Goal: Information Seeking & Learning: Learn about a topic

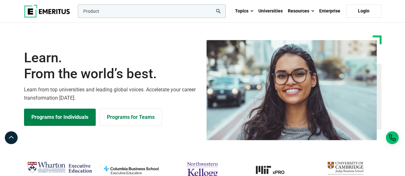
type input "Product"
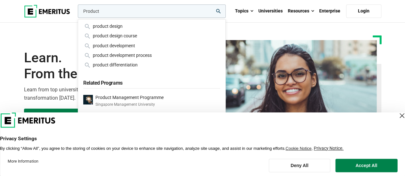
click at [117, 12] on input "Product" at bounding box center [152, 10] width 148 height 13
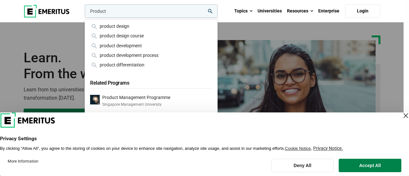
click at [83, 13] on button "search" at bounding box center [83, 13] width 0 height 0
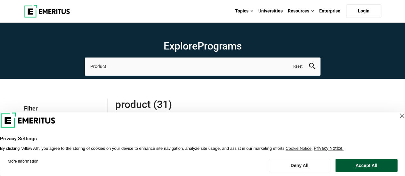
click at [364, 167] on button "Accept All" at bounding box center [366, 165] width 62 height 13
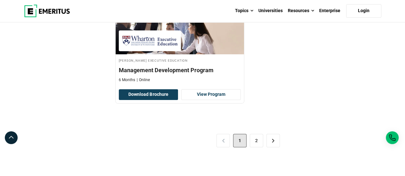
scroll to position [1371, 0]
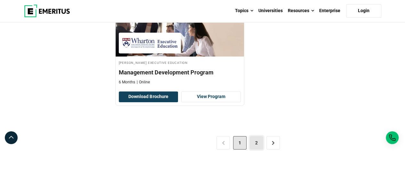
click at [260, 141] on link "2" at bounding box center [255, 142] width 13 height 13
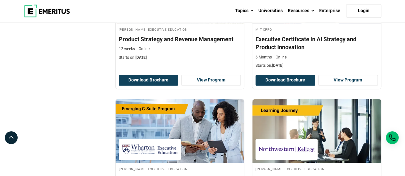
scroll to position [347, 0]
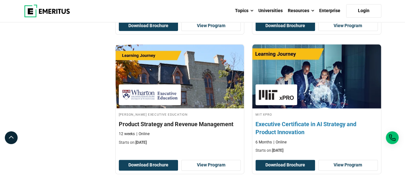
click at [311, 125] on h4 "Executive Certificate in AI Strategy and Product Innovation" at bounding box center [316, 128] width 122 height 16
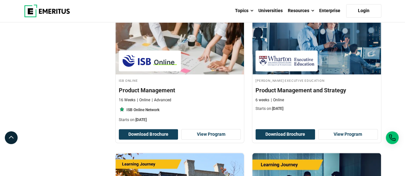
scroll to position [229, 0]
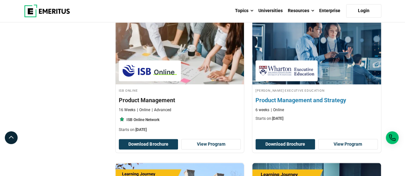
click at [313, 98] on h4 "Product Management and Strategy" at bounding box center [316, 100] width 122 height 8
